Goal: Find contact information: Find contact information

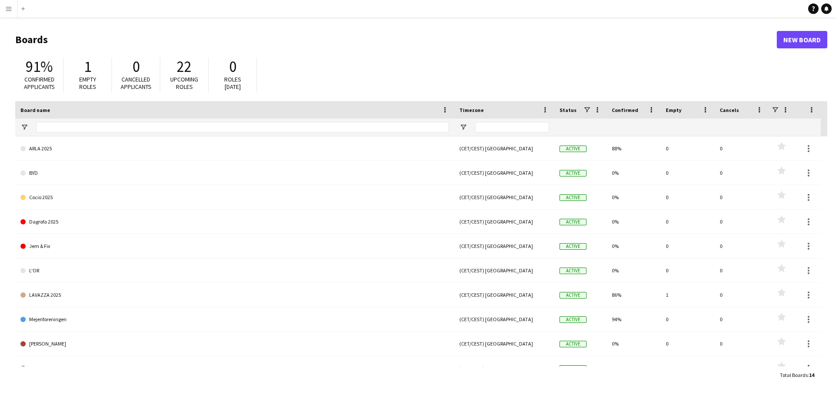
click at [6, 6] on app-icon "Menu" at bounding box center [8, 8] width 7 height 7
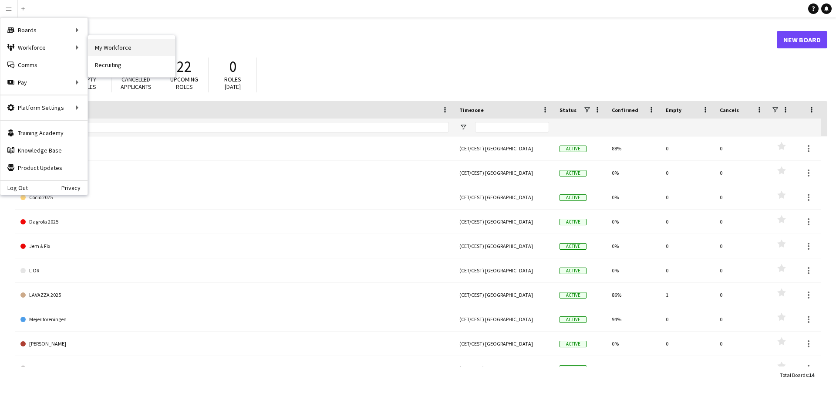
click at [109, 48] on link "My Workforce" at bounding box center [131, 47] width 87 height 17
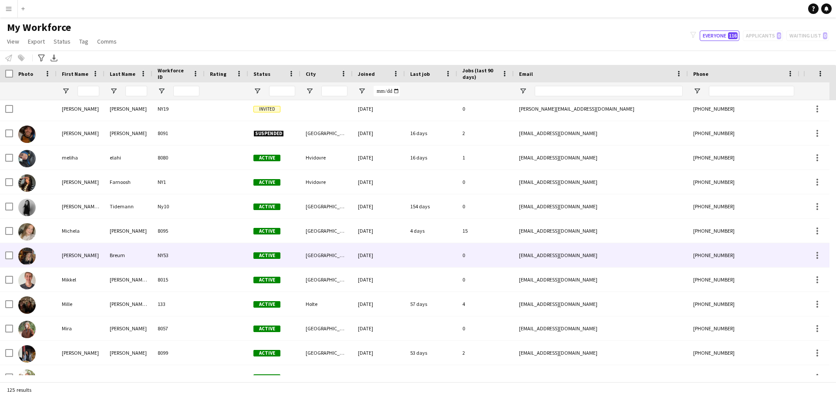
click at [105, 260] on div "Breum" at bounding box center [128, 255] width 48 height 24
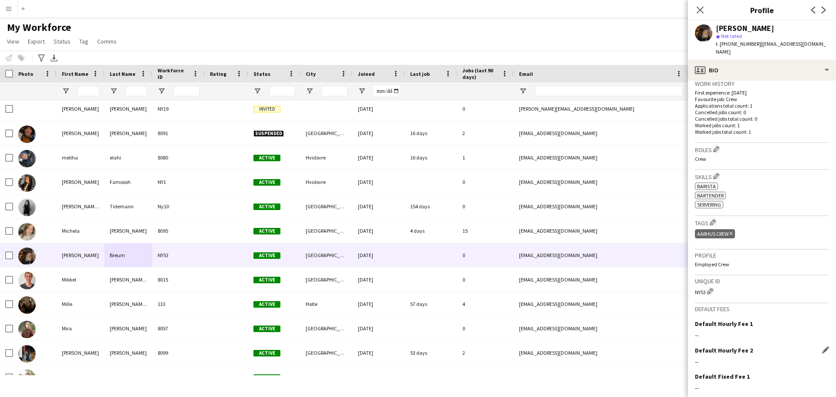
scroll to position [268, 0]
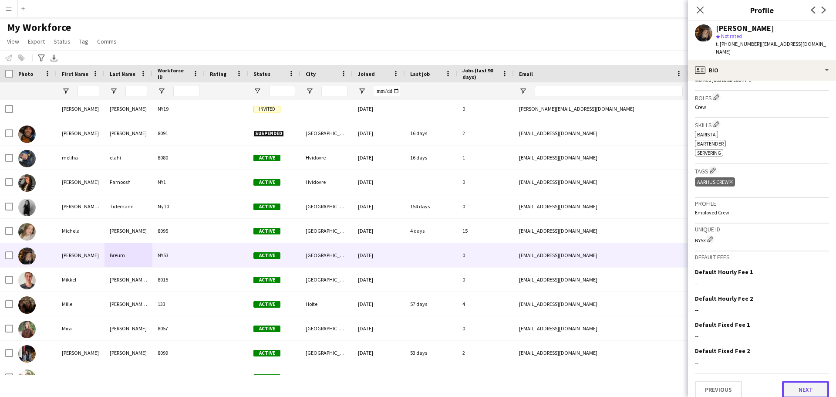
click at [803, 381] on button "Next" at bounding box center [805, 389] width 47 height 17
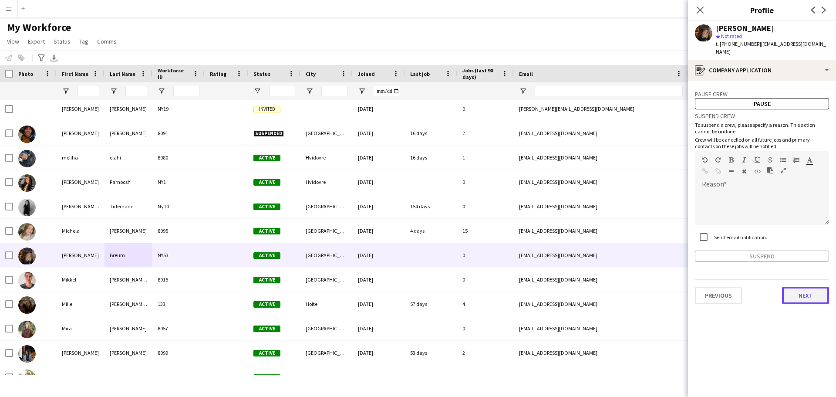
click at [799, 291] on button "Next" at bounding box center [805, 294] width 47 height 17
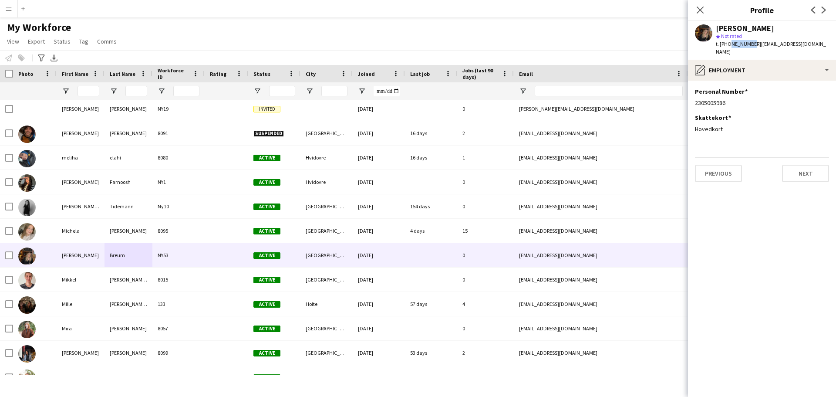
drag, startPoint x: 727, startPoint y: 45, endPoint x: 749, endPoint y: 44, distance: 21.8
click at [749, 44] on span "t. [PHONE_NUMBER]" at bounding box center [738, 43] width 45 height 7
click at [715, 165] on button "Previous" at bounding box center [718, 173] width 47 height 17
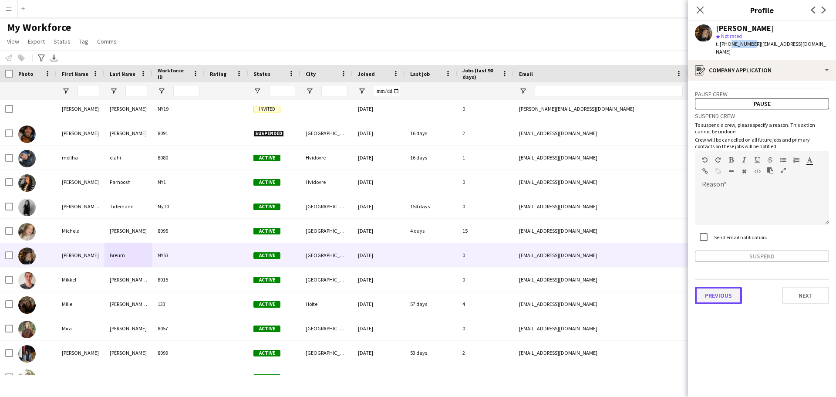
click at [723, 291] on button "Previous" at bounding box center [718, 294] width 47 height 17
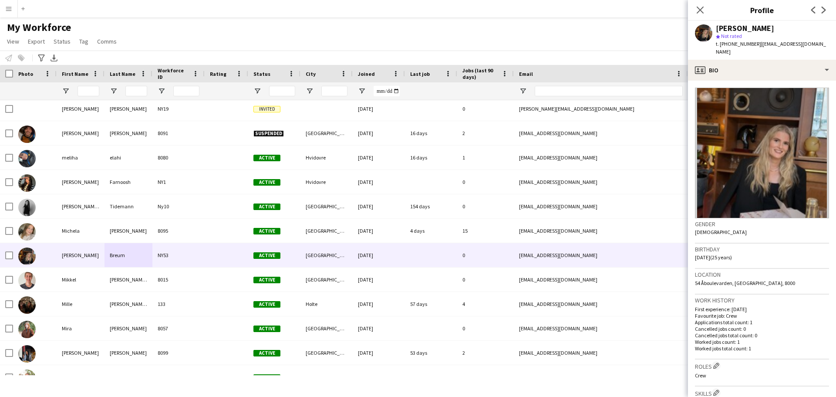
drag, startPoint x: 609, startPoint y: 22, endPoint x: 620, endPoint y: 24, distance: 12.0
click at [609, 22] on div "My Workforce View Views Default view New view Update view Delete view Edit name…" at bounding box center [418, 36] width 836 height 30
